Goal: Information Seeking & Learning: Learn about a topic

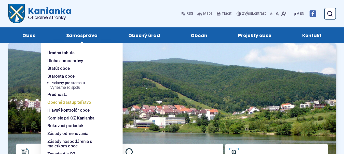
click at [62, 102] on span "Obecné zastupiteľstvo" at bounding box center [69, 103] width 44 height 8
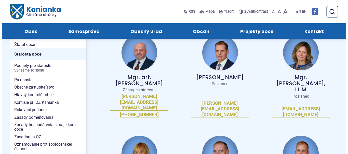
scroll to position [76, 0]
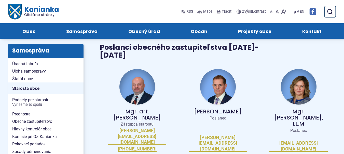
click at [297, 85] on img at bounding box center [299, 87] width 36 height 36
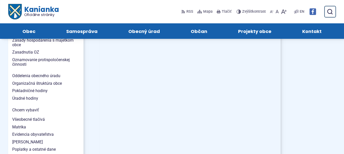
scroll to position [407, 0]
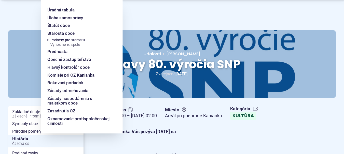
scroll to position [51, 0]
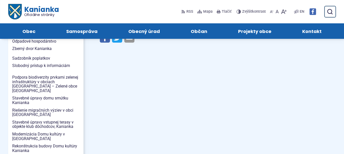
scroll to position [458, 0]
